Goal: Check status: Check status

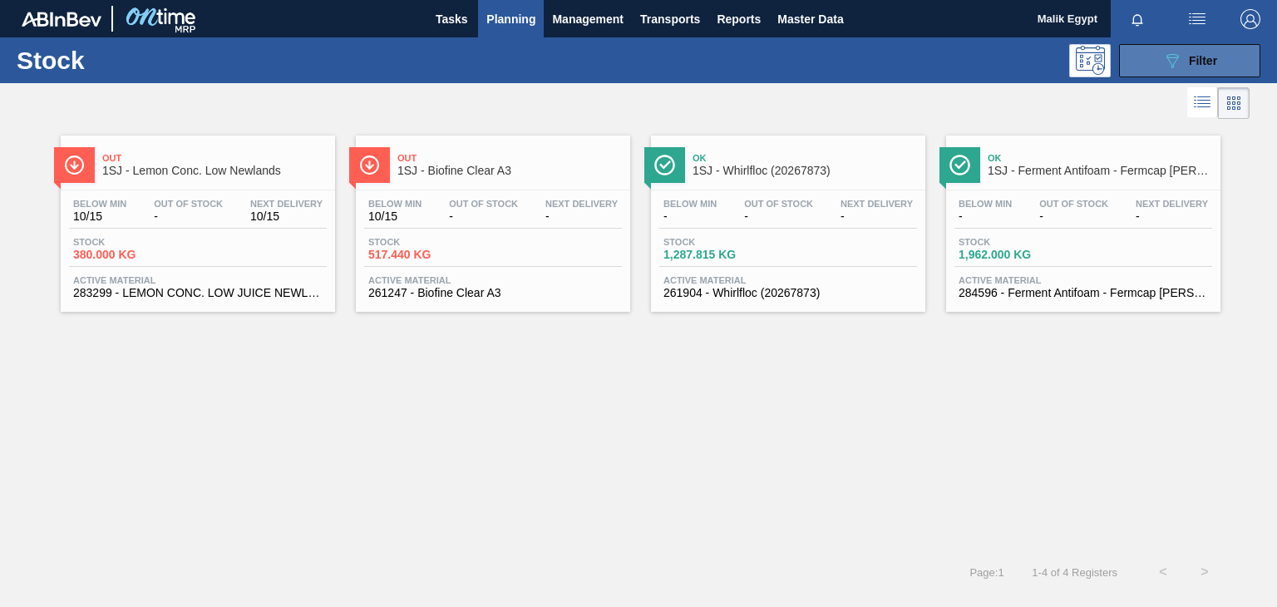
click at [1192, 58] on span "Filter" at bounding box center [1203, 60] width 28 height 13
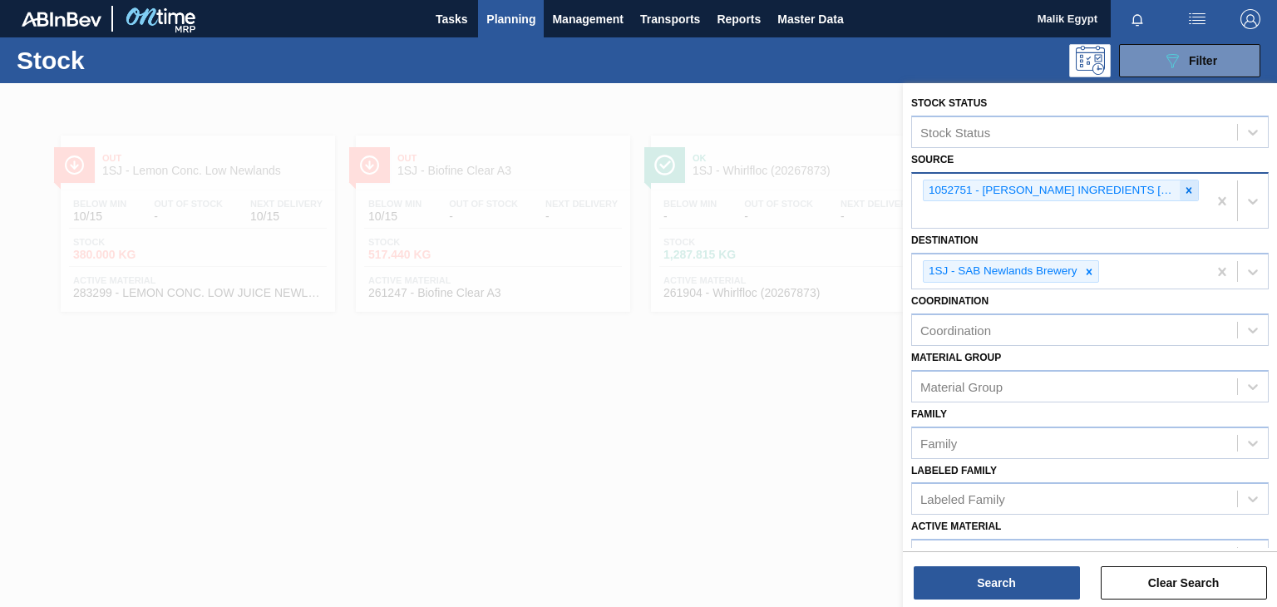
click at [1188, 190] on icon at bounding box center [1190, 190] width 6 height 6
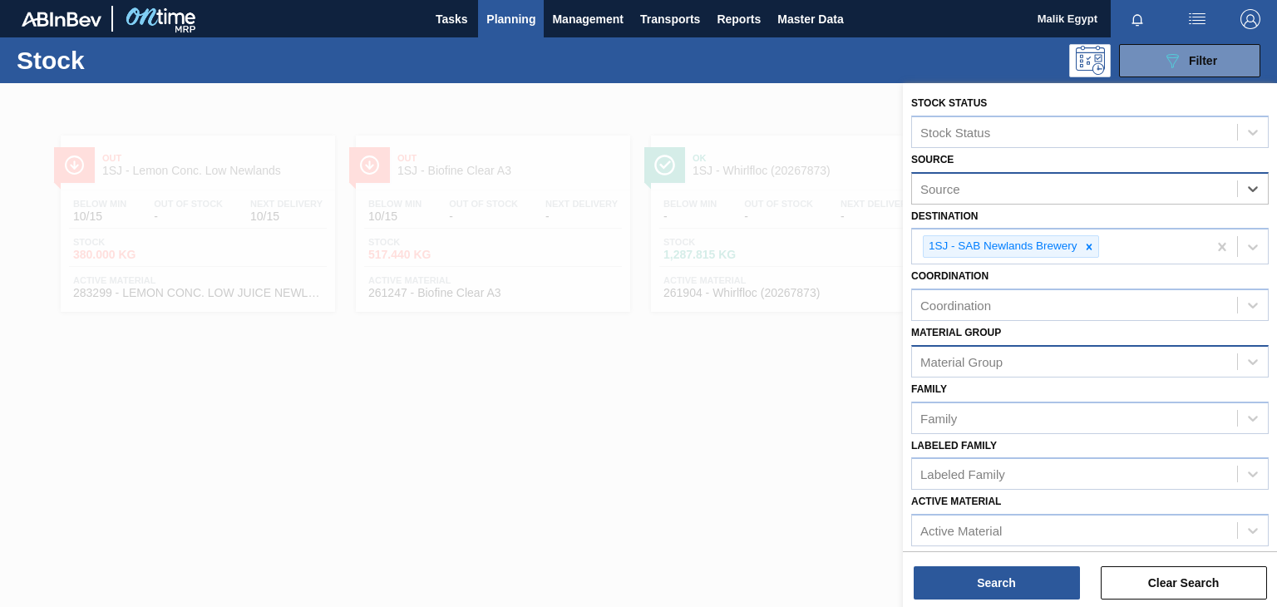
click at [1007, 354] on div "Material Group" at bounding box center [1074, 361] width 325 height 24
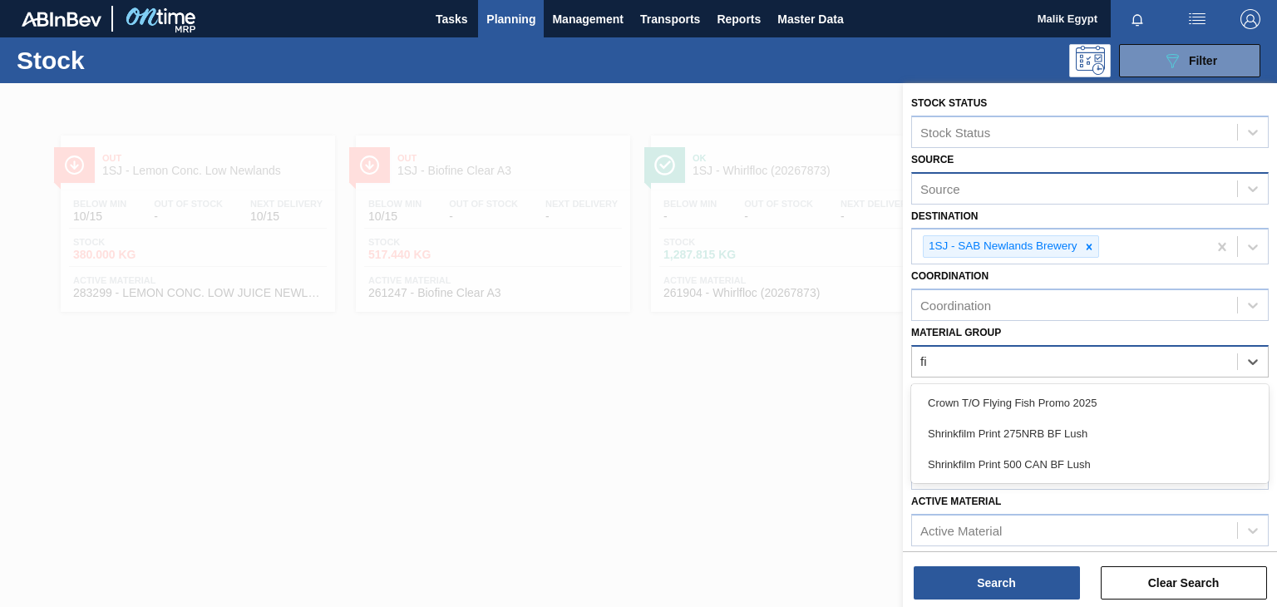
type Group "f"
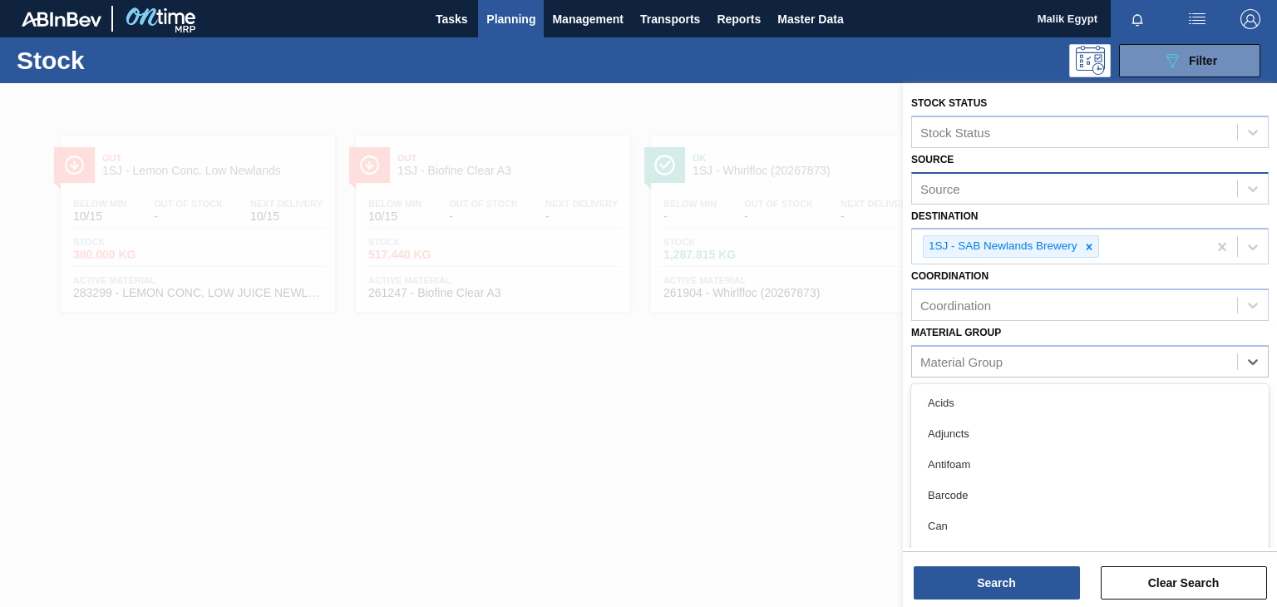
click at [726, 461] on div at bounding box center [638, 386] width 1277 height 607
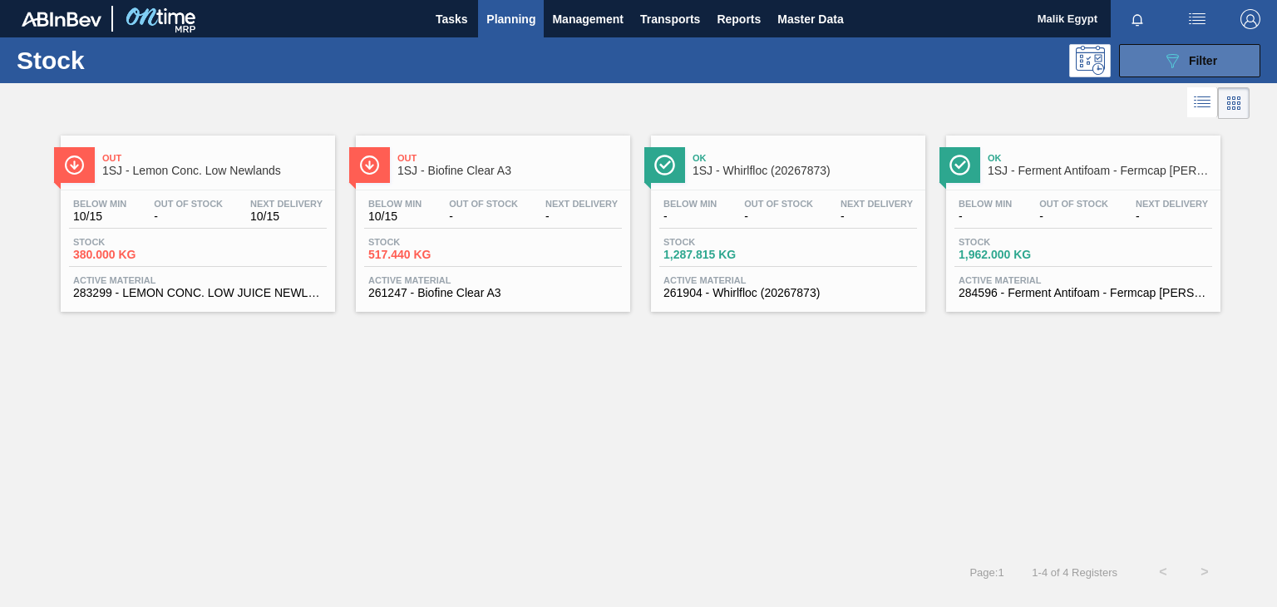
click at [1206, 54] on span "Filter" at bounding box center [1203, 60] width 28 height 13
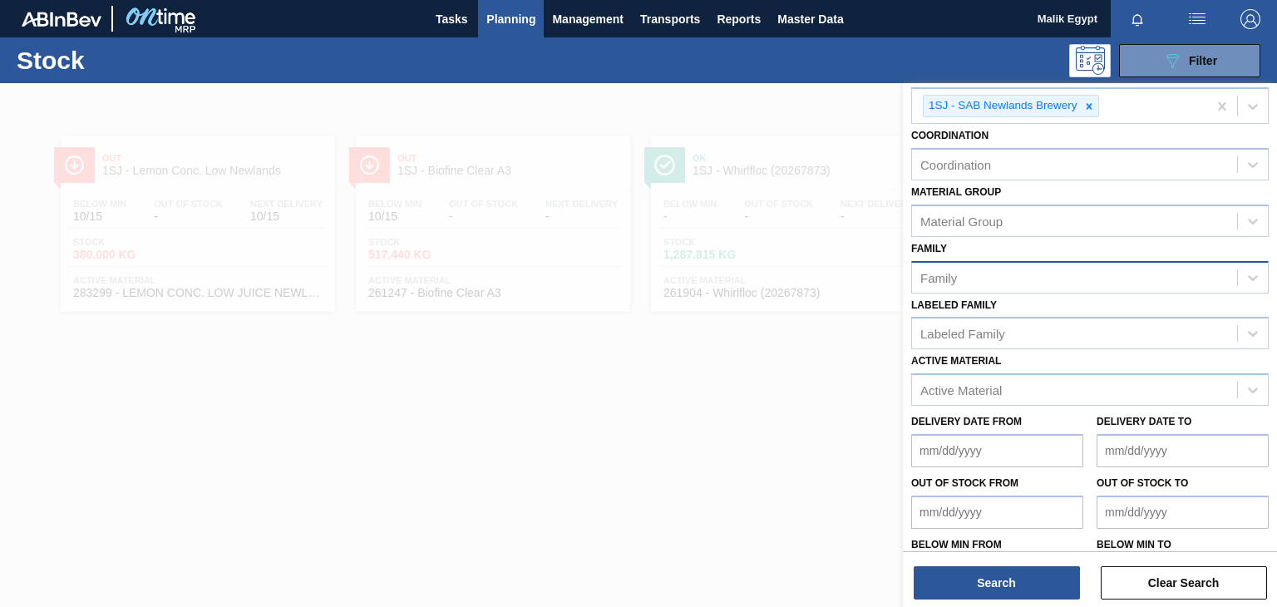
scroll to position [166, 0]
click at [1035, 389] on div "Active Material" at bounding box center [1074, 390] width 325 height 24
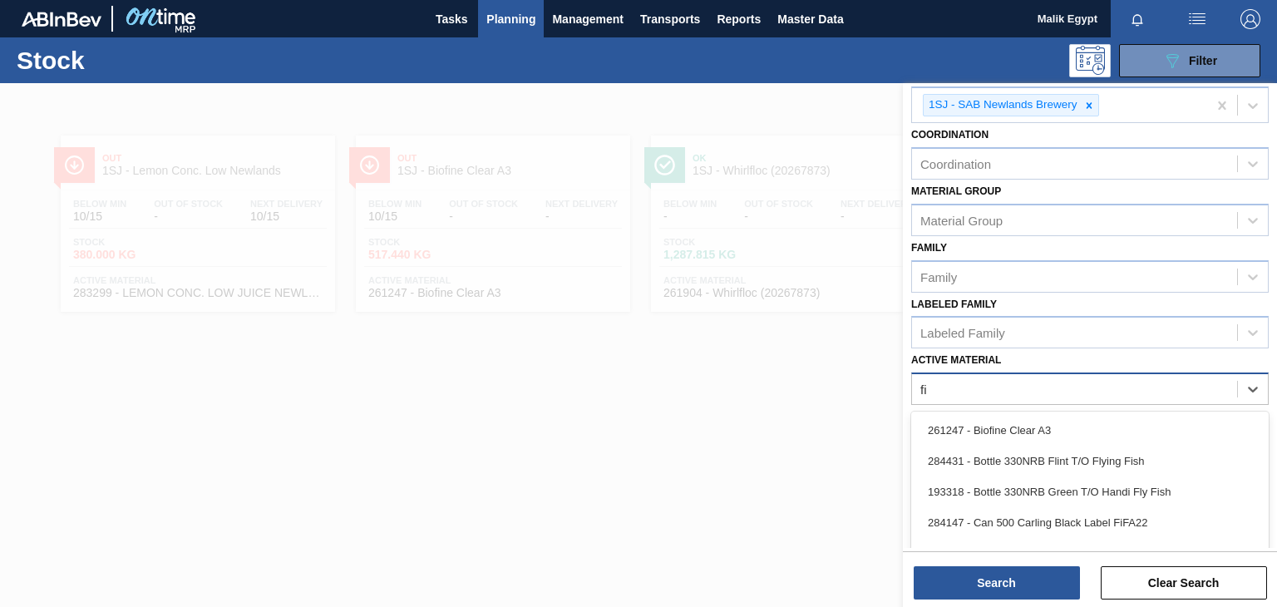
type Material "f"
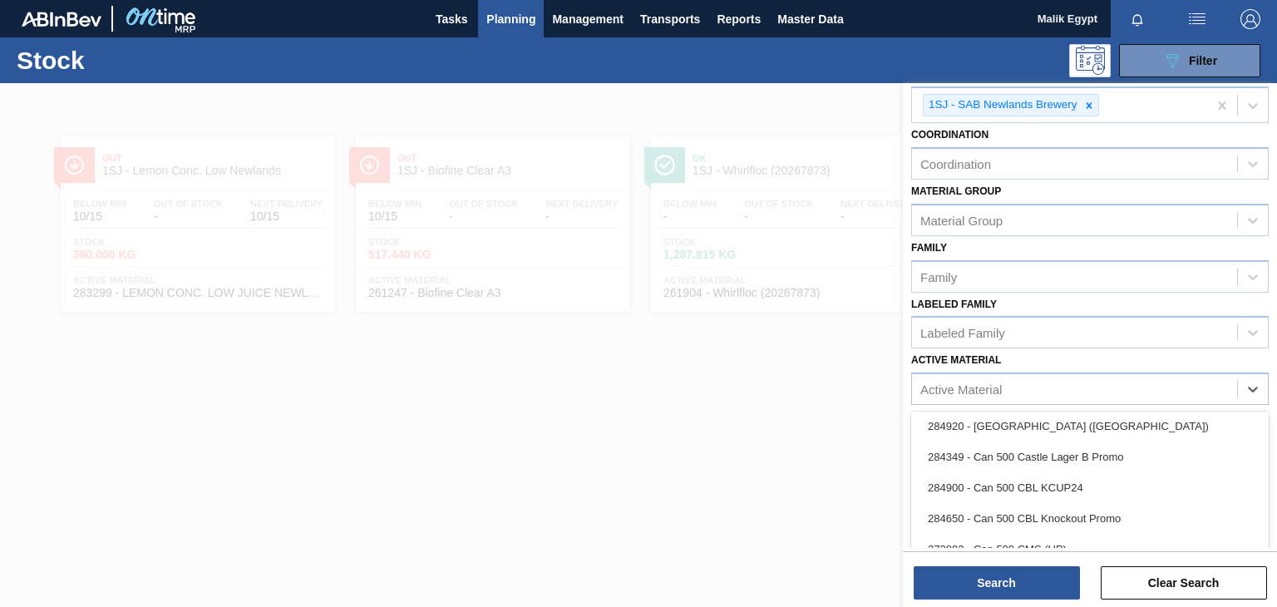
scroll to position [2922, 0]
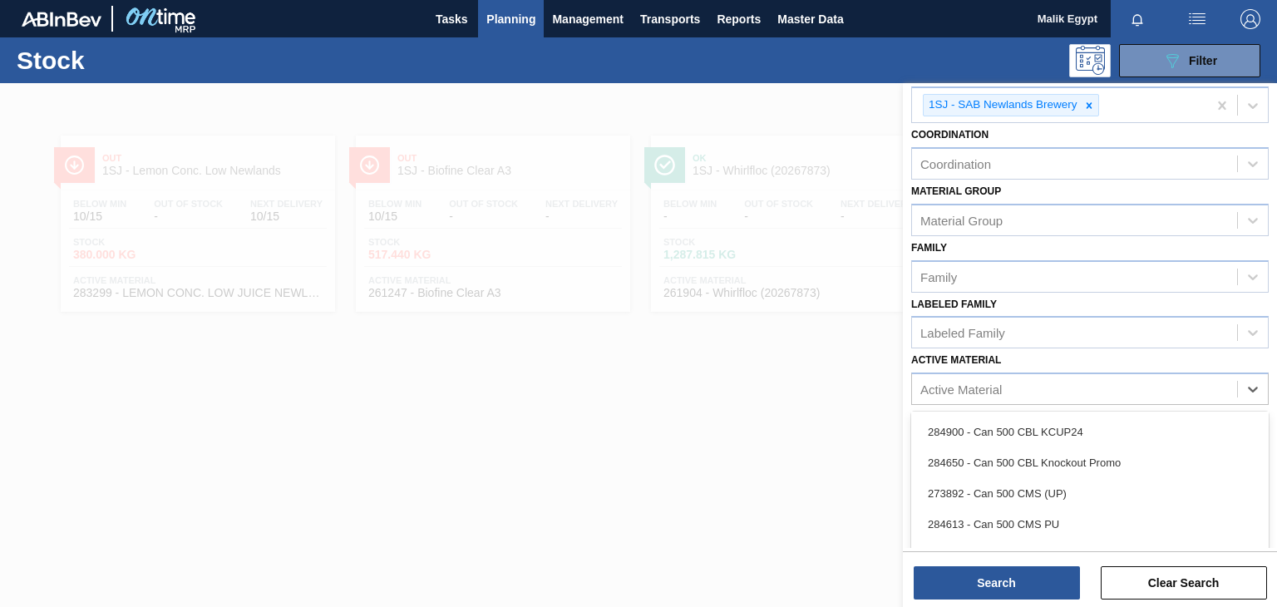
click at [674, 489] on div at bounding box center [638, 386] width 1277 height 607
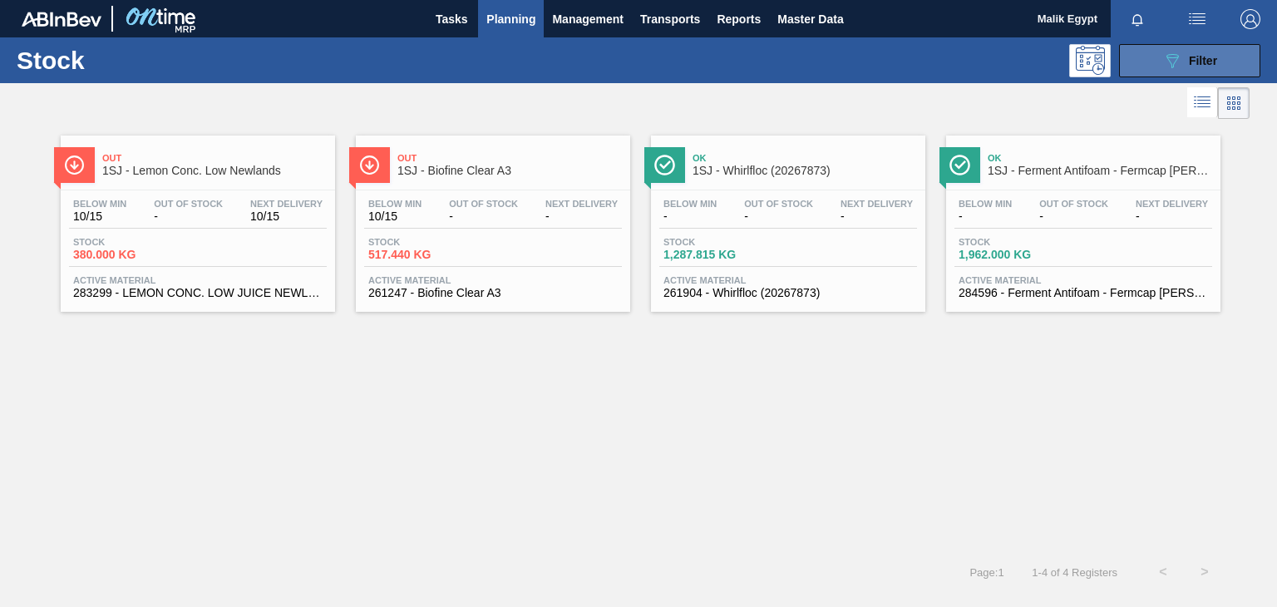
click at [1193, 61] on span "Filter" at bounding box center [1203, 60] width 28 height 13
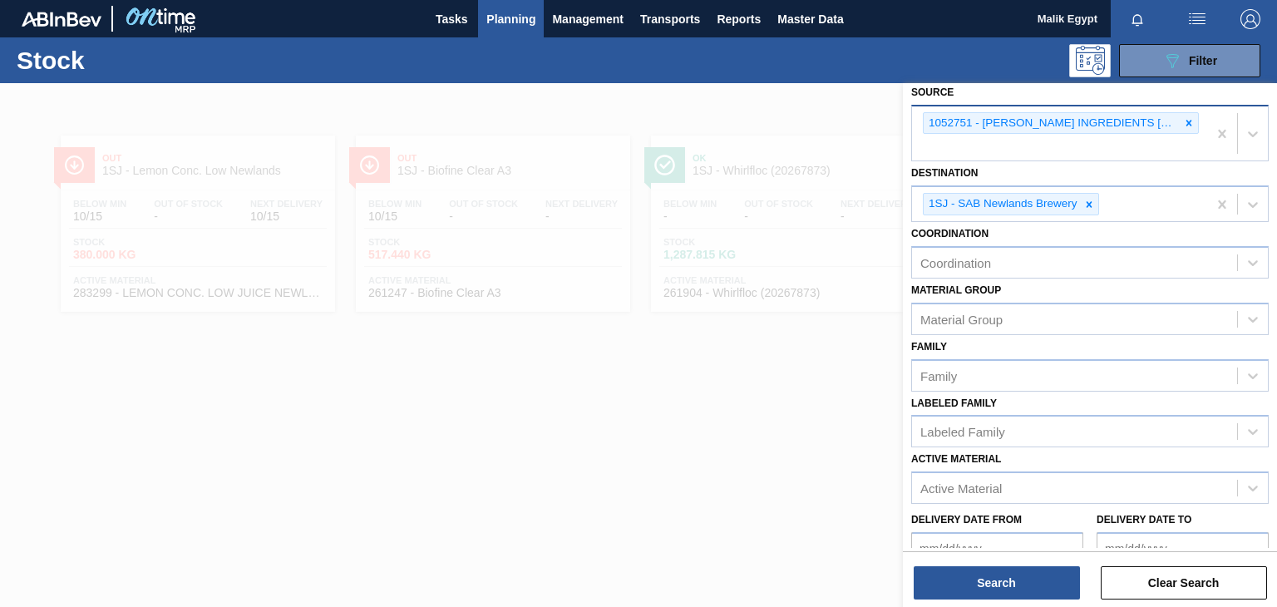
scroll to position [0, 0]
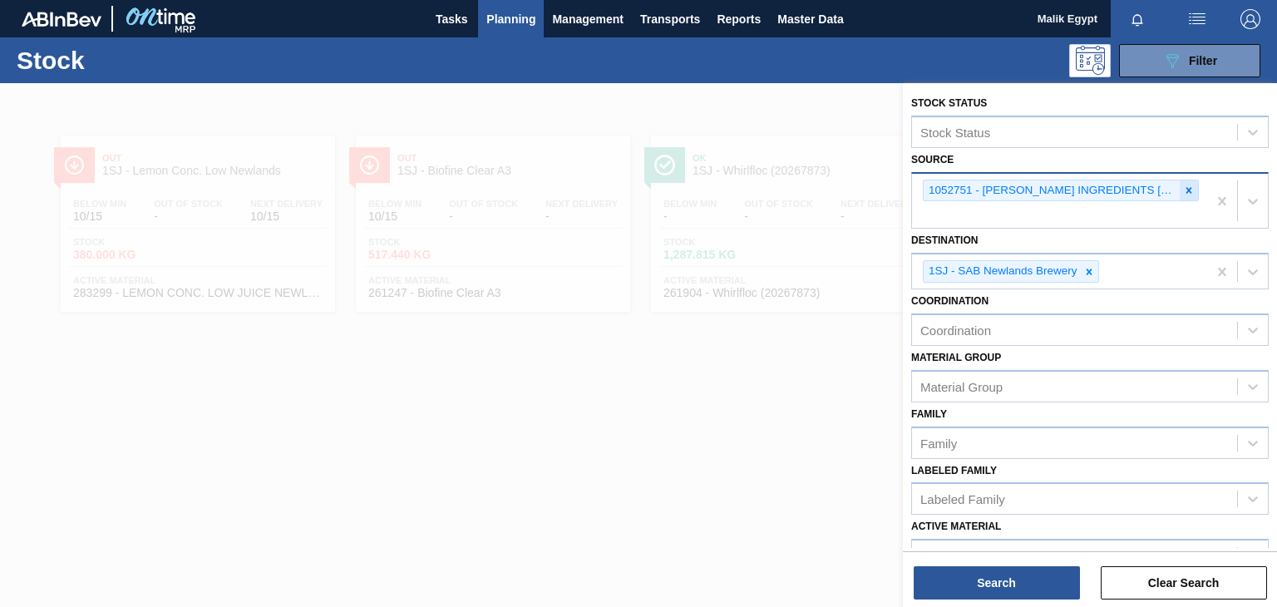
click at [1183, 190] on icon at bounding box center [1189, 191] width 12 height 12
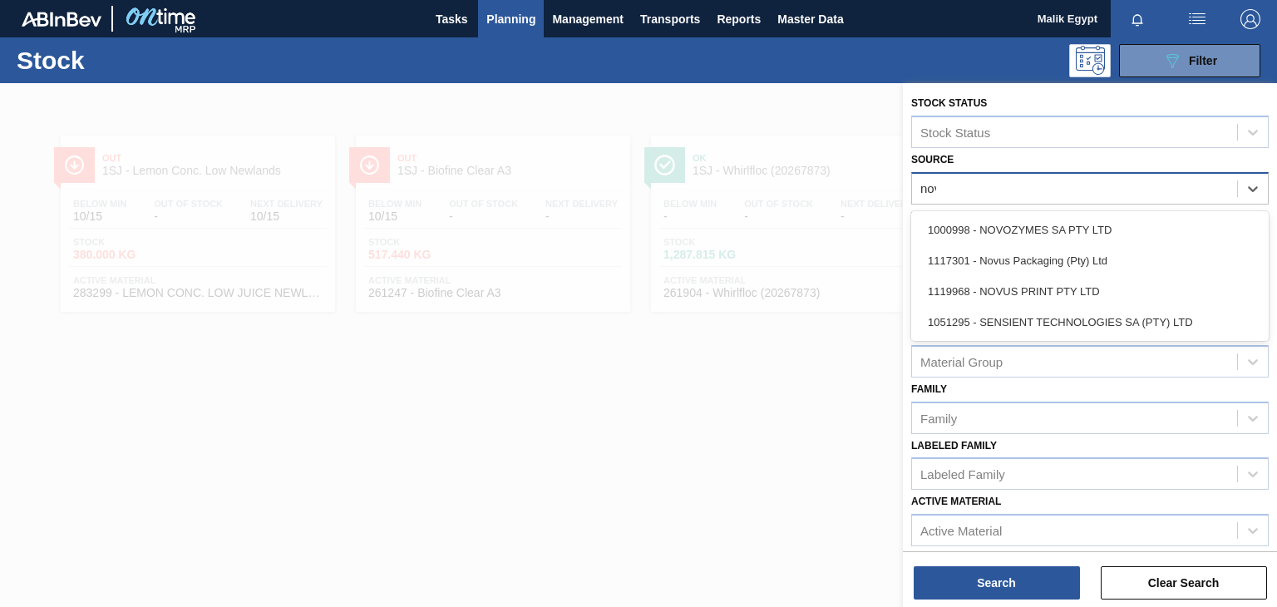
type input "novo"
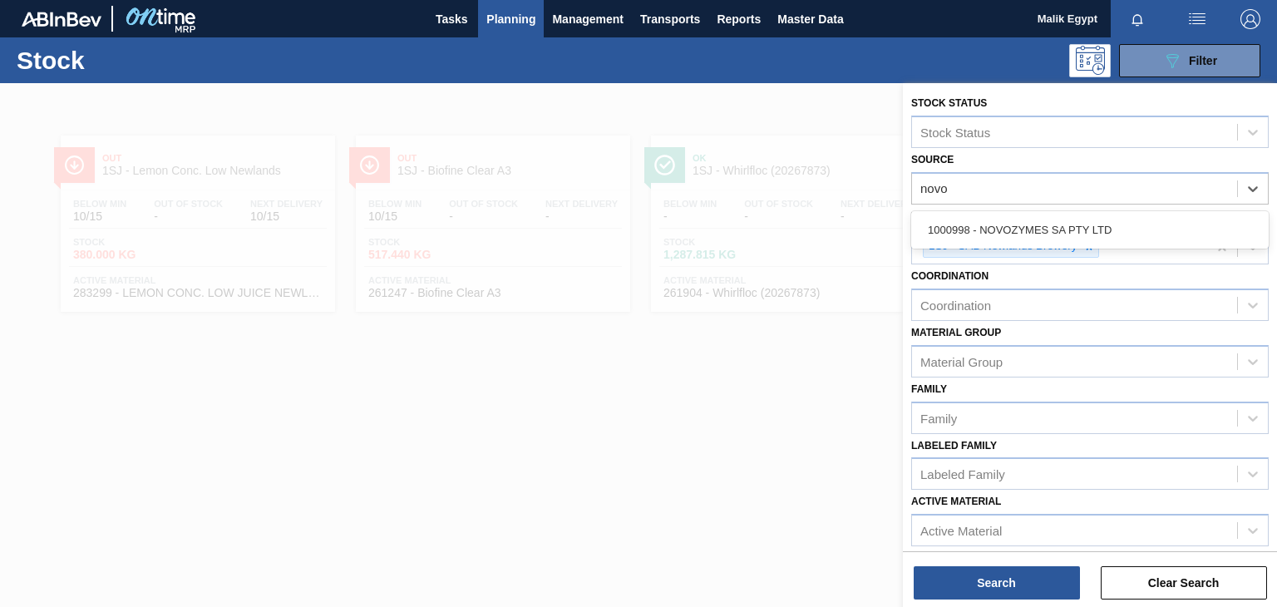
click at [1055, 235] on div "1000998 - NOVOZYMES SA PTY LTD" at bounding box center [1090, 230] width 358 height 31
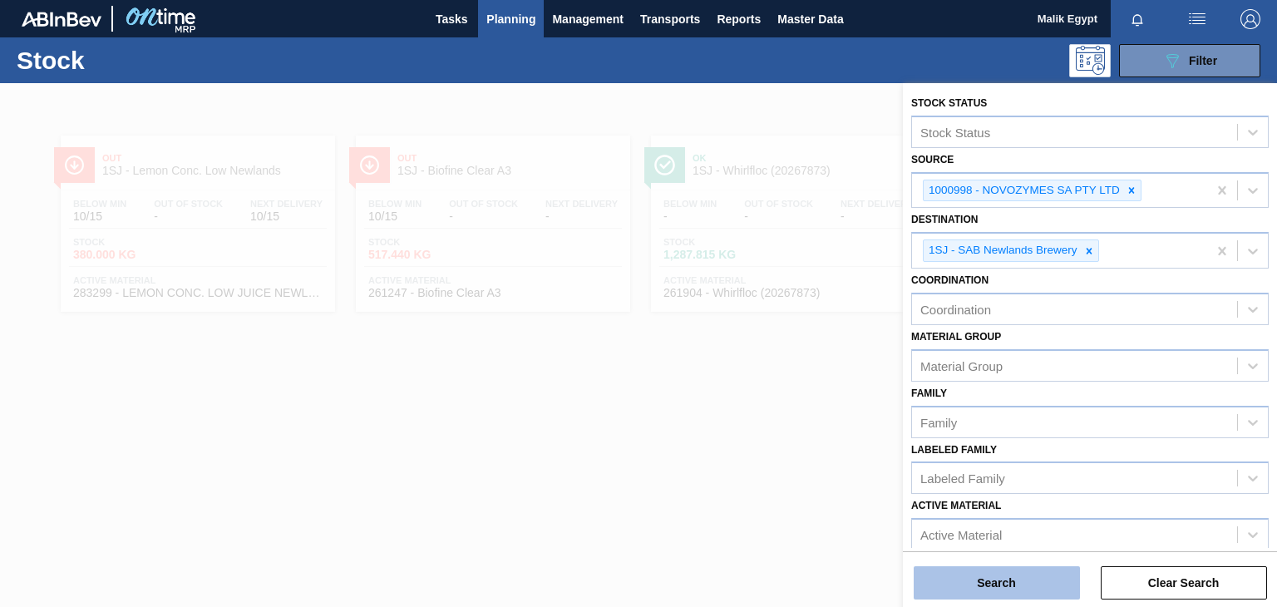
click at [1028, 587] on button "Search" at bounding box center [997, 582] width 166 height 33
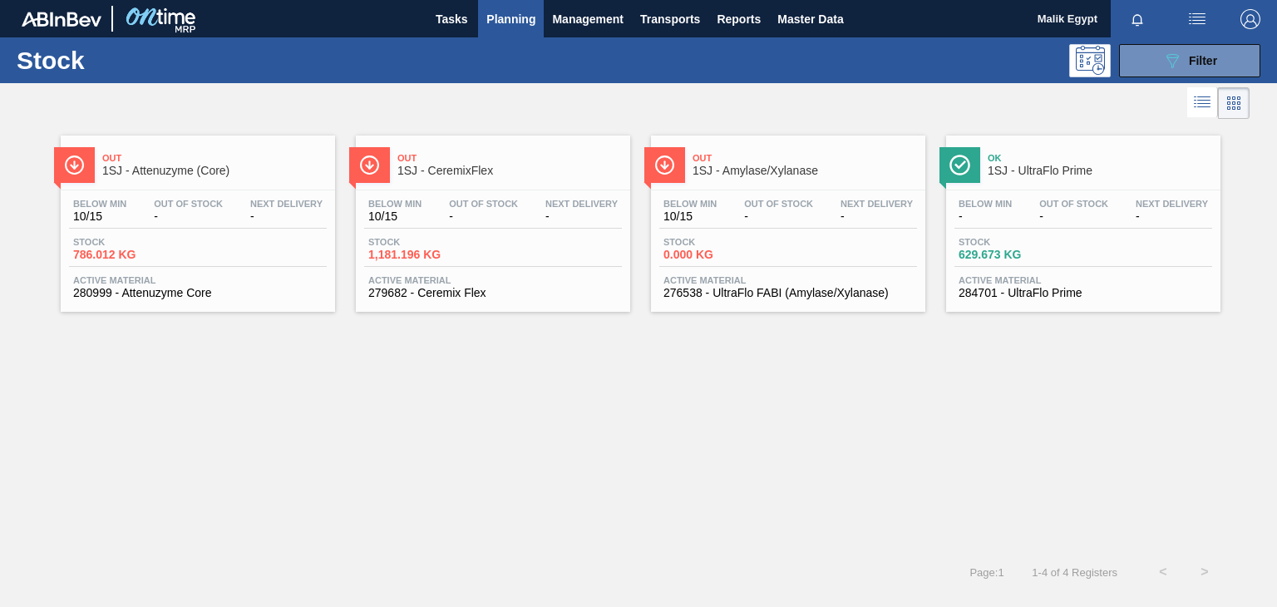
drag, startPoint x: 526, startPoint y: 470, endPoint x: 526, endPoint y: 379, distance: 90.6
click at [526, 470] on div "Out 1SJ - Attenuzyme (Core) Below Min 10/15 Out Of Stock - Next Delivery - Stoc…" at bounding box center [638, 337] width 1277 height 428
